Goal: Information Seeking & Learning: Find specific fact

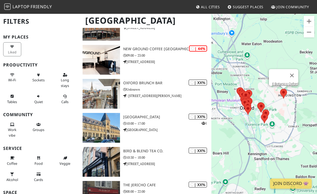
scroll to position [678, 0]
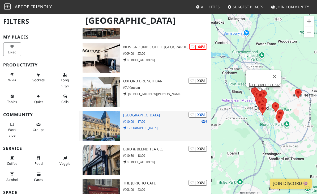
click at [182, 121] on p "10:00 – 17:00" at bounding box center [167, 121] width 88 height 5
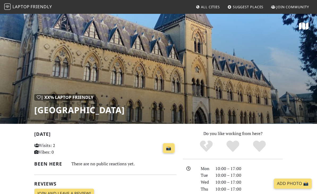
drag, startPoint x: 30, startPoint y: 112, endPoint x: 277, endPoint y: 112, distance: 246.9
click at [277, 112] on div "| XX% Laptop Friendly Oxford University Museum of Natural History" at bounding box center [158, 68] width 317 height 110
copy h1 "[GEOGRAPHIC_DATA]"
